Goal: Check status: Check status

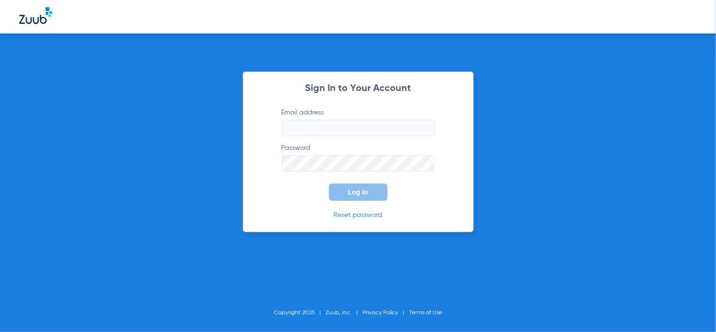
type input "[PERSON_NAME][EMAIL_ADDRESS][DOMAIN_NAME]"
click at [374, 193] on button "Log In" at bounding box center [358, 192] width 59 height 17
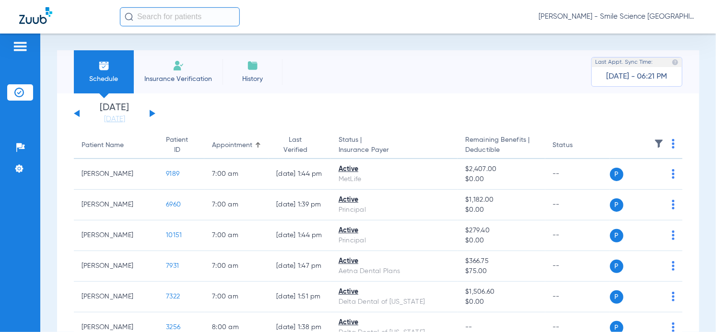
click at [151, 113] on button at bounding box center [153, 113] width 6 height 7
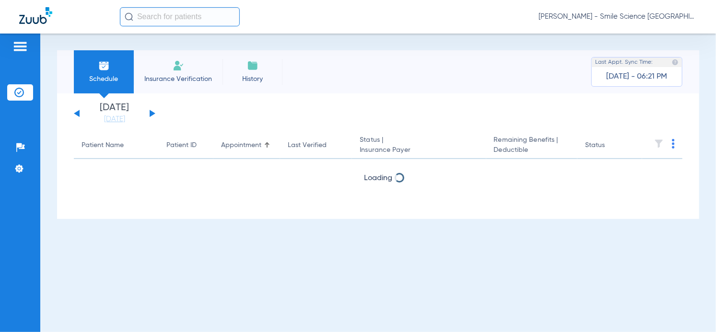
click at [151, 113] on button at bounding box center [153, 113] width 6 height 7
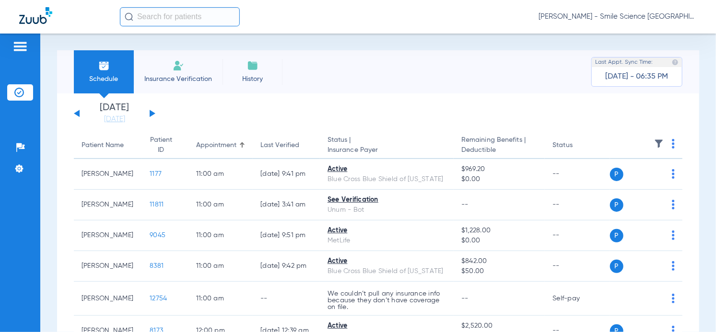
click at [571, 44] on div "Schedule Insurance Verification History Last Appt. Sync Time: [DATE] - 06:35 PM…" at bounding box center [378, 183] width 676 height 299
click at [565, 44] on div "Schedule Insurance Verification History Last Appt. Sync Time: [DATE] - 06:35 PM…" at bounding box center [378, 183] width 676 height 299
